Goal: Consume media (video, audio): Consume media (video, audio)

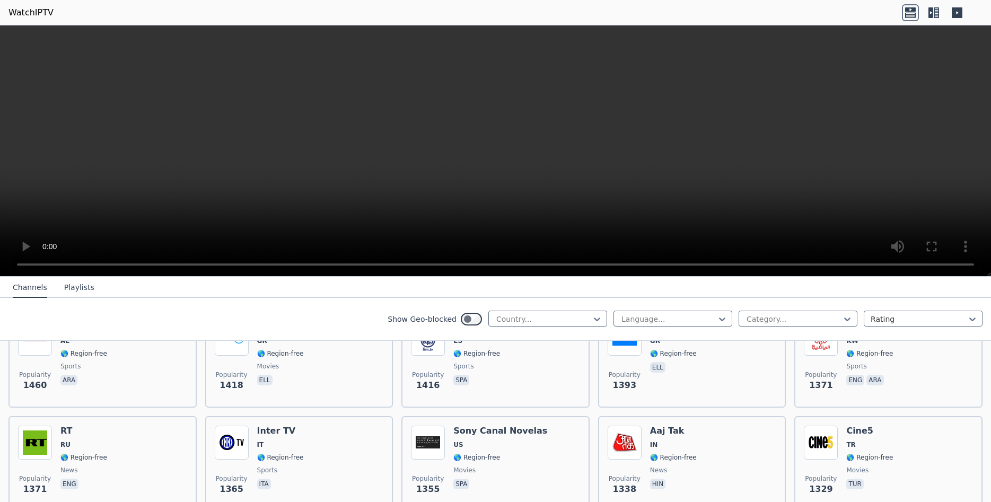
scroll to position [930, 0]
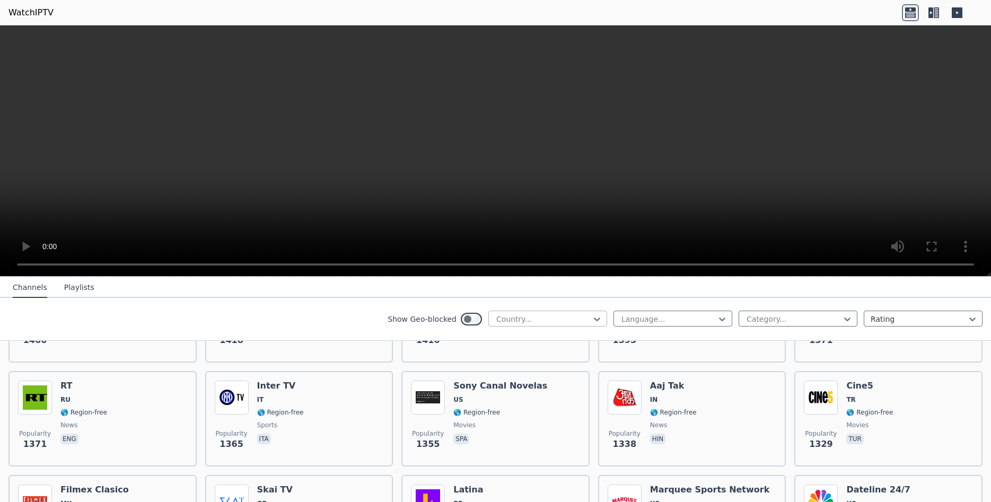
click at [543, 321] on div at bounding box center [543, 319] width 97 height 11
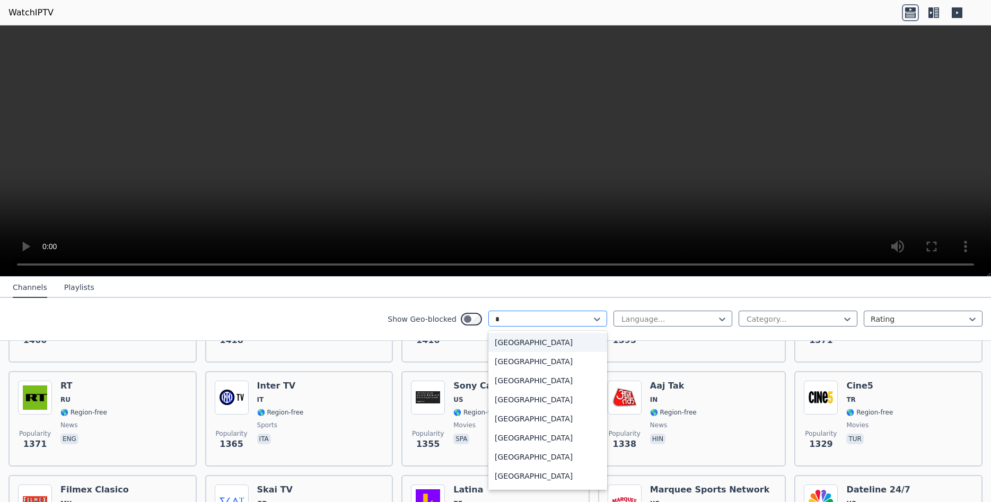
type input "**"
click at [511, 367] on div "Poland" at bounding box center [548, 361] width 119 height 19
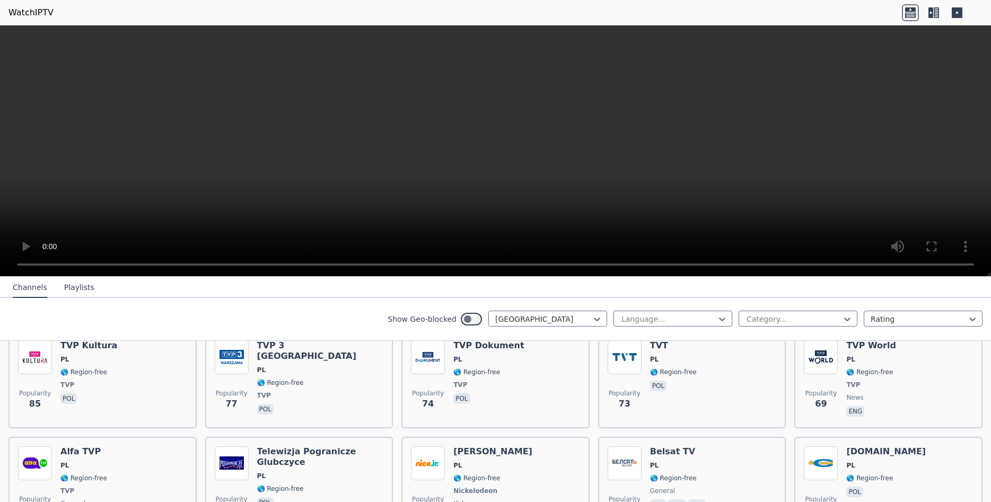
scroll to position [349, 0]
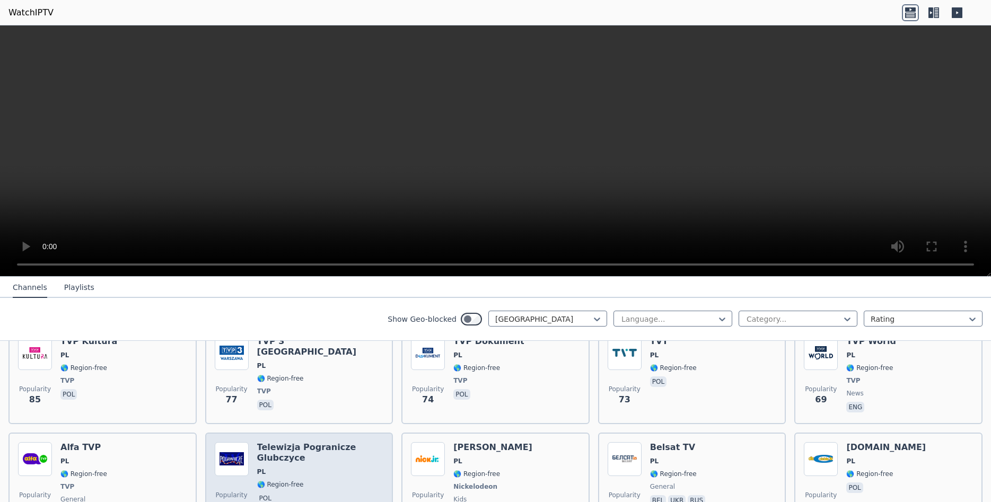
click at [327, 481] on span "🌎 Region-free" at bounding box center [320, 485] width 127 height 8
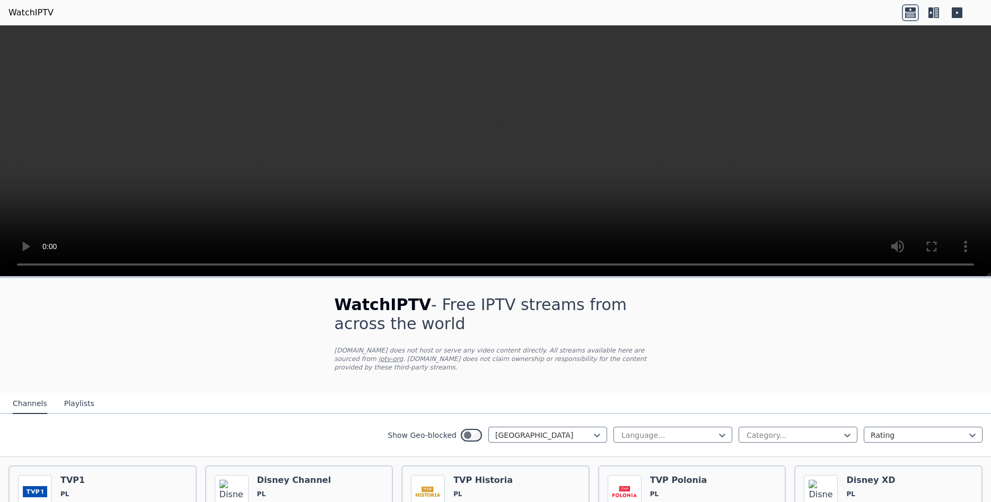
scroll to position [204, 0]
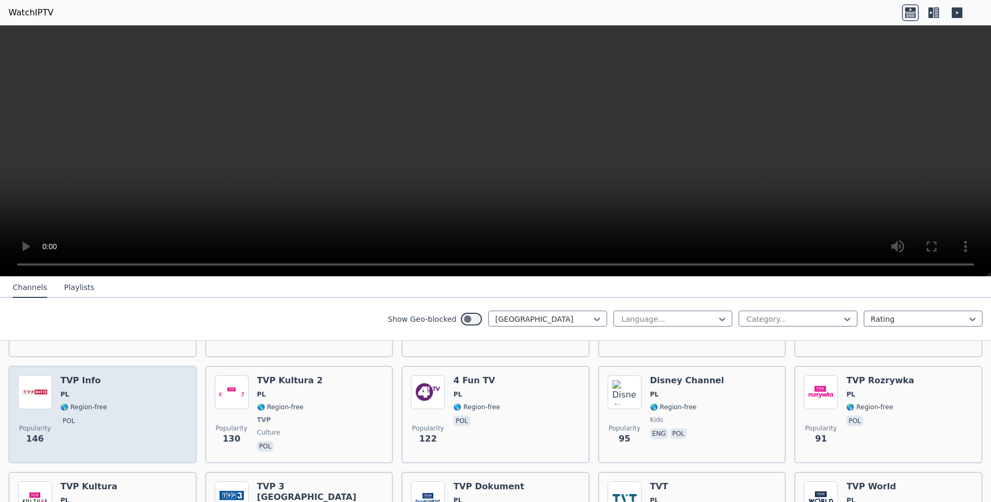
click at [129, 408] on div "Popularity 146 TVP Info PL 🌎 Region-free pol" at bounding box center [102, 415] width 169 height 79
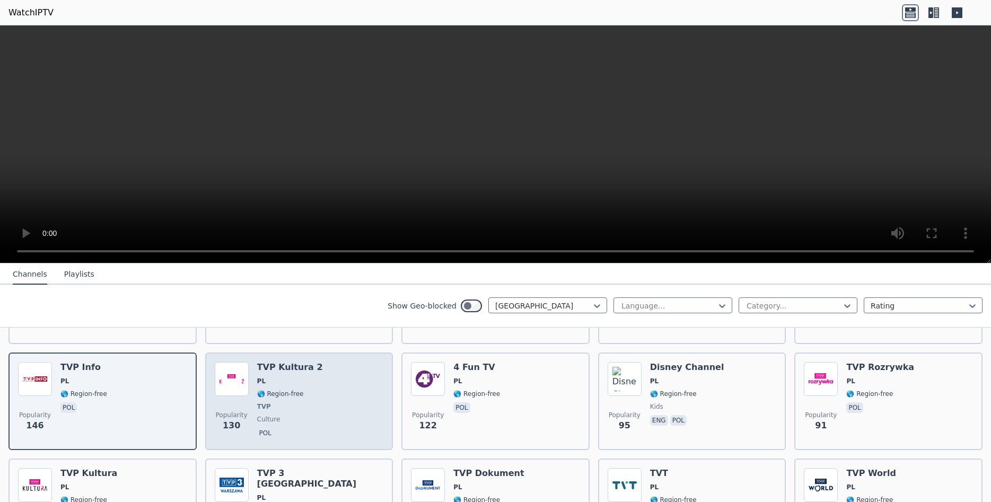
click at [299, 390] on span "🌎 Region-free" at bounding box center [290, 394] width 66 height 8
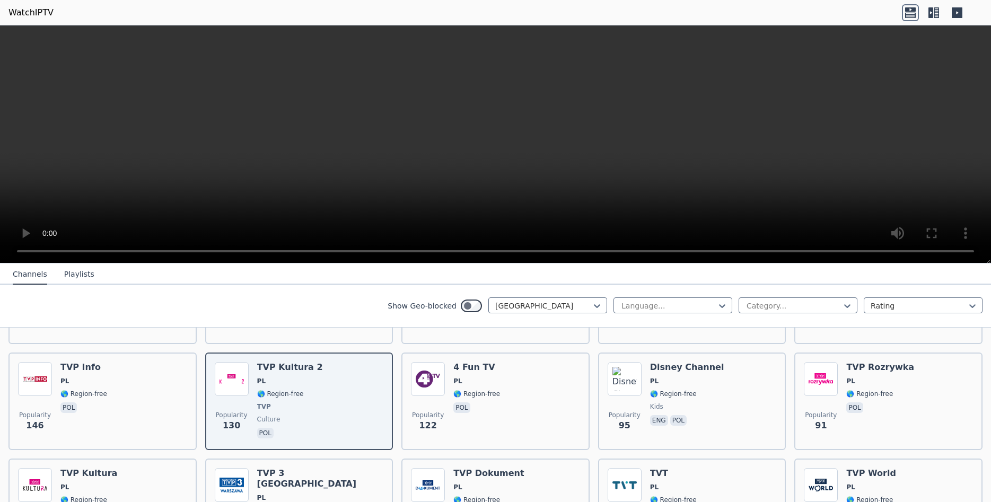
click at [26, 15] on link "WatchIPTV" at bounding box center [30, 12] width 45 height 13
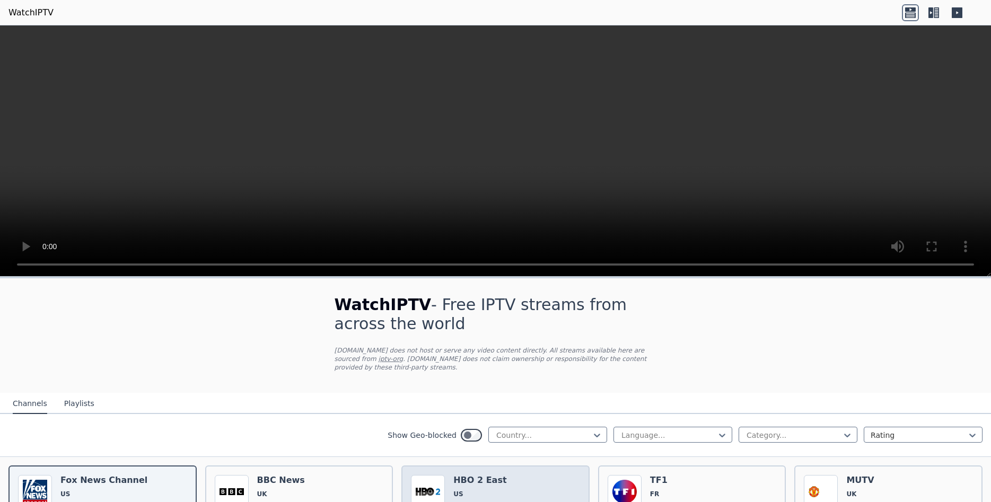
drag, startPoint x: 514, startPoint y: 478, endPoint x: 512, endPoint y: 501, distance: 23.4
